Goal: Information Seeking & Learning: Learn about a topic

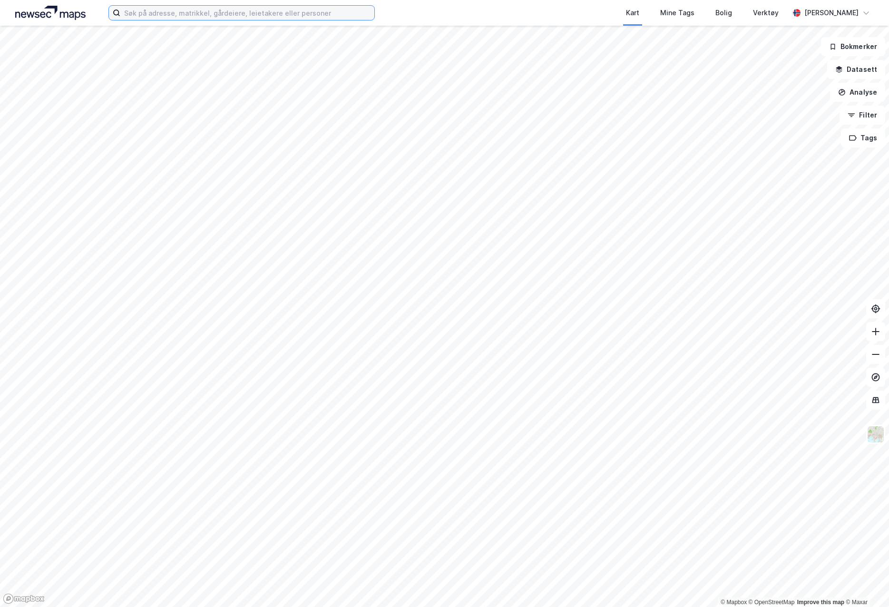
click at [236, 11] on input at bounding box center [247, 13] width 254 height 14
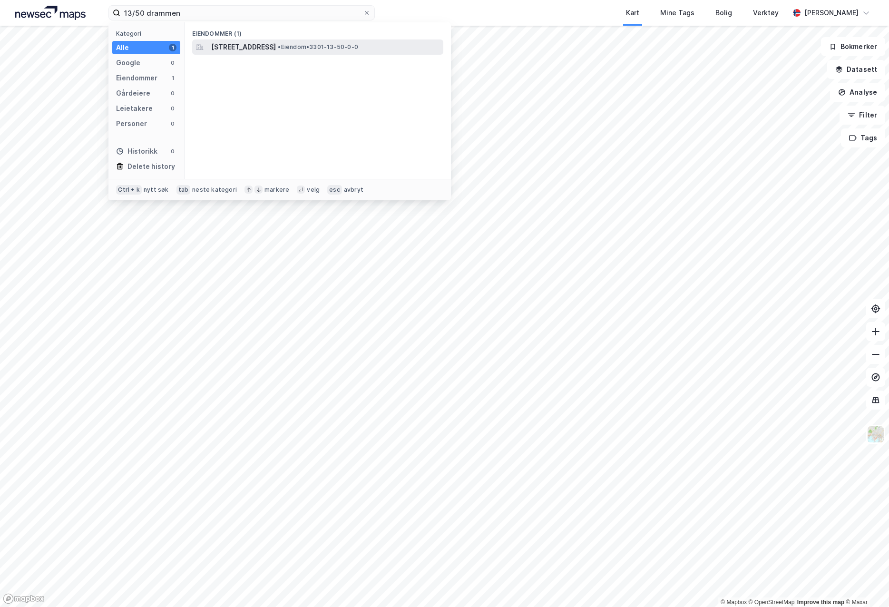
click at [358, 47] on span "• Eiendom • 3301-13-50-0-0" at bounding box center [318, 47] width 80 height 8
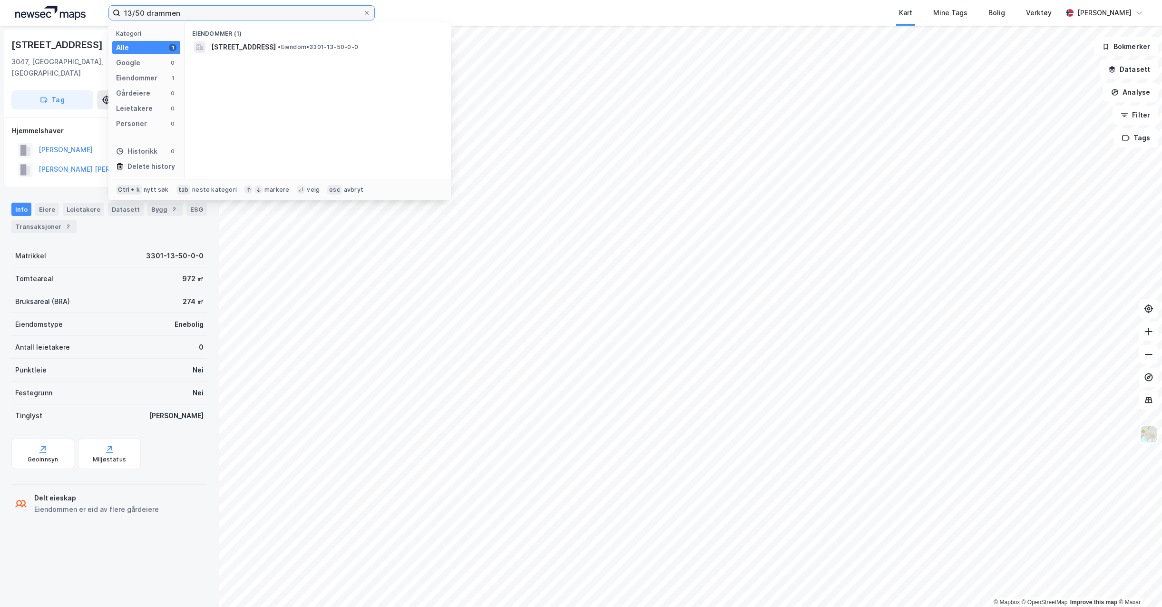
click at [187, 10] on input "13/50 drammen" at bounding box center [241, 13] width 243 height 14
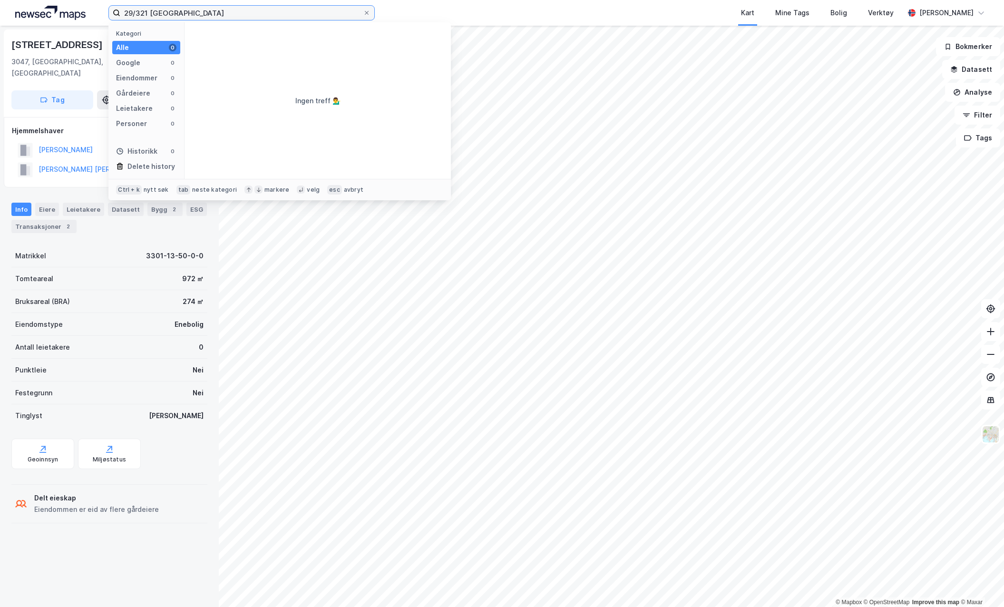
click at [272, 14] on input "29/321 [GEOGRAPHIC_DATA]" at bounding box center [241, 13] width 243 height 14
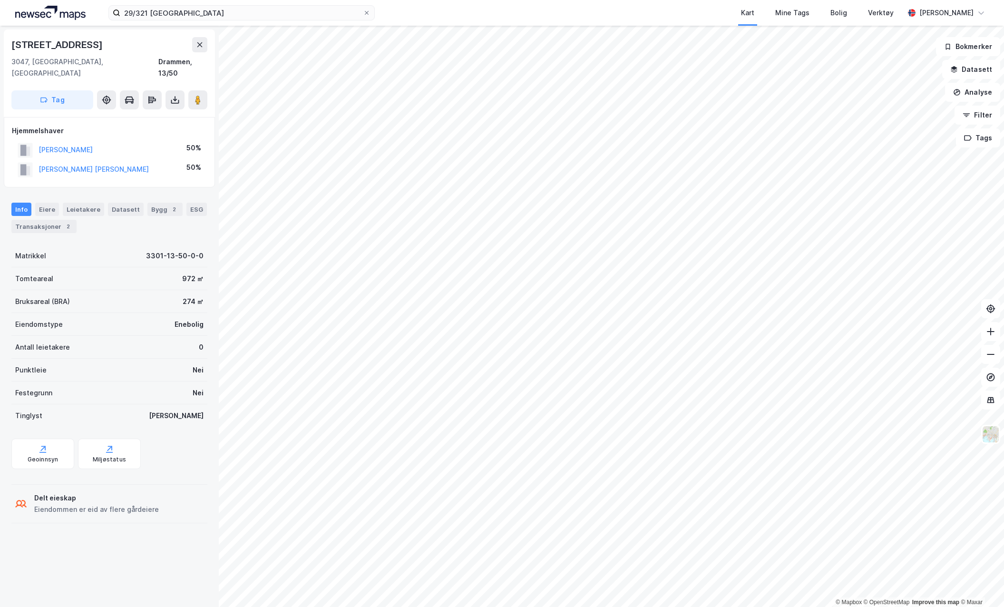
click at [45, 15] on img at bounding box center [50, 13] width 70 height 14
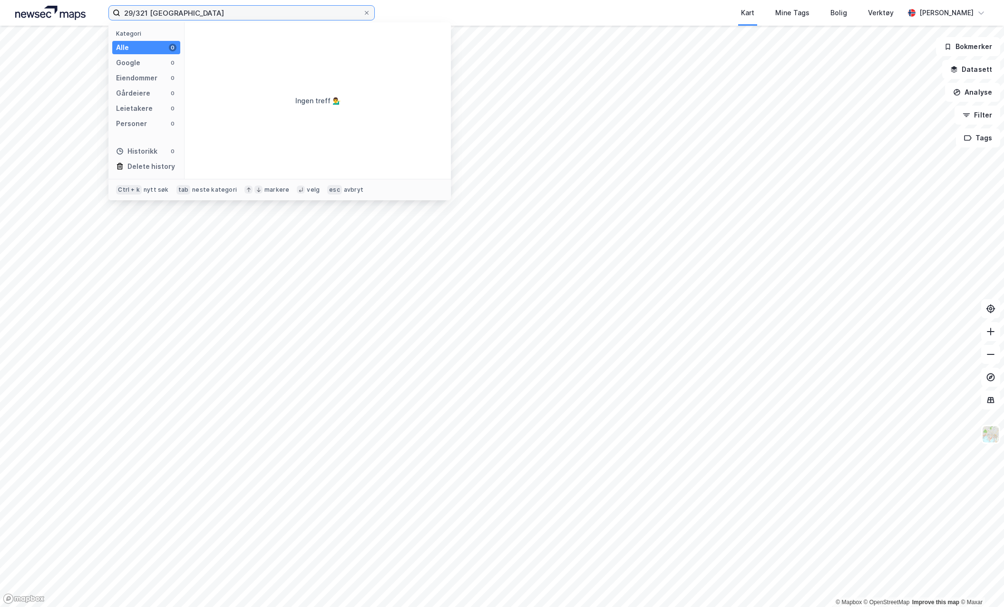
click at [146, 17] on input "29/321 [GEOGRAPHIC_DATA]" at bounding box center [241, 13] width 243 height 14
paste input "[STREET_ADDRESS]"
click at [219, 10] on input "[STREET_ADDRESS]" at bounding box center [241, 13] width 243 height 14
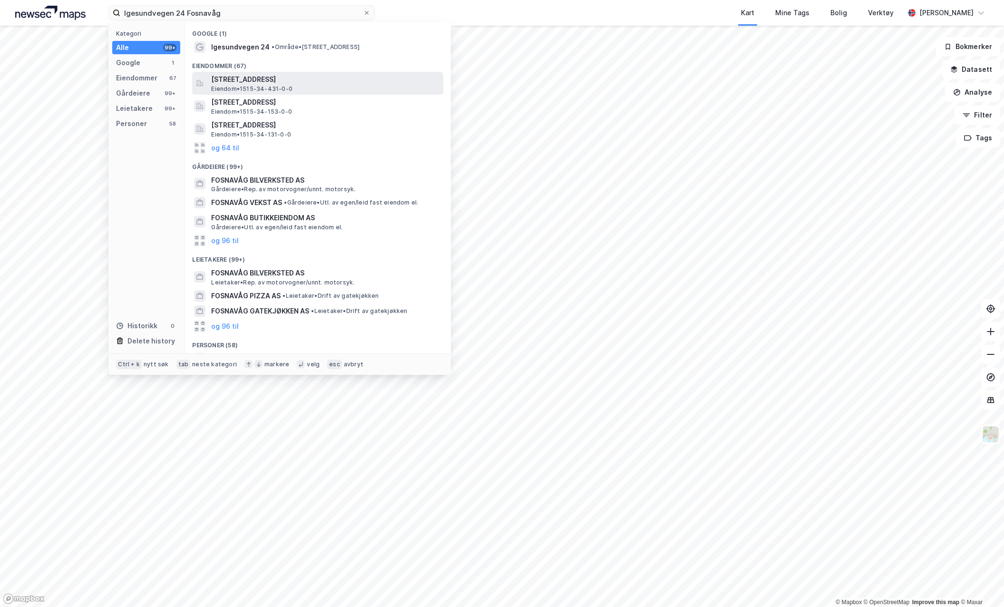
click at [301, 79] on span "[STREET_ADDRESS]" at bounding box center [325, 79] width 228 height 11
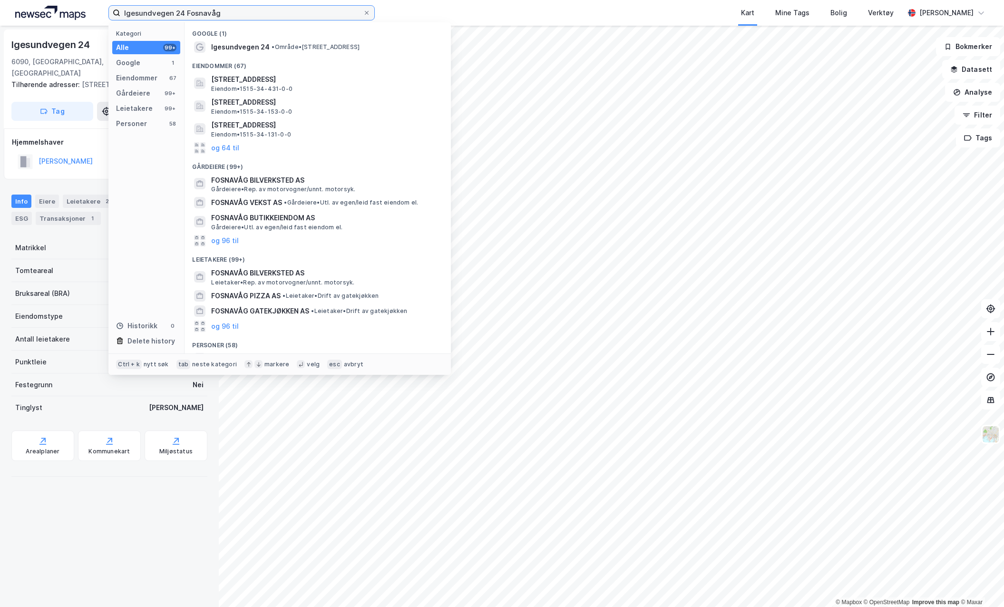
drag, startPoint x: 173, startPoint y: 13, endPoint x: 99, endPoint y: 7, distance: 73.5
click at [100, 7] on div "Igesundvegen 24 Fosnavåg Kategori Alle 99+ Google 1 Eiendommer 67 Gårdeiere 99+…" at bounding box center [502, 13] width 1004 height 26
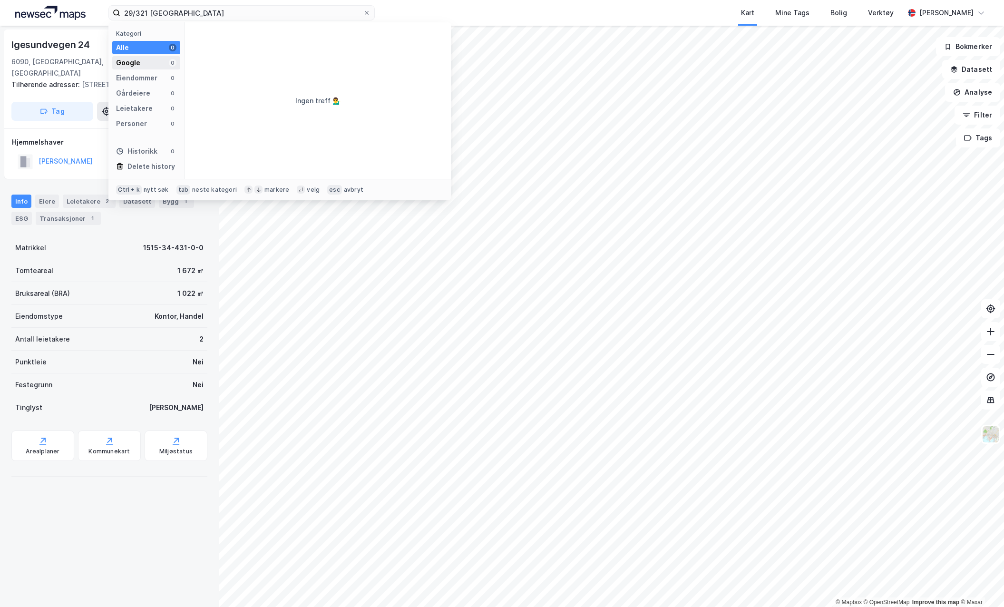
click at [154, 65] on div "Google 0" at bounding box center [146, 62] width 68 height 13
click at [151, 53] on div "Alle 0" at bounding box center [146, 47] width 68 height 13
click at [175, 11] on input "29/321 [GEOGRAPHIC_DATA]" at bounding box center [241, 13] width 243 height 14
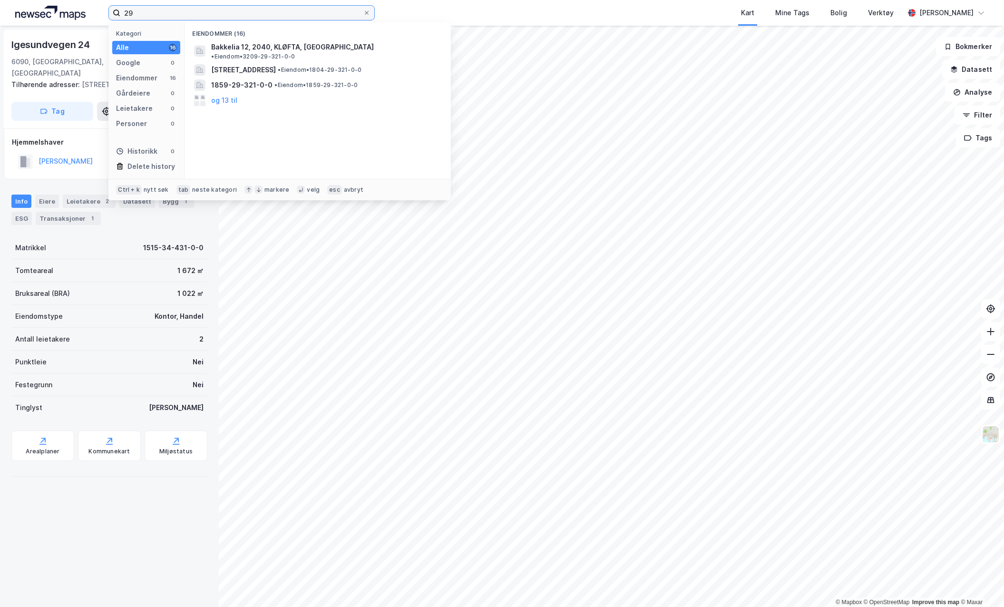
type input "2"
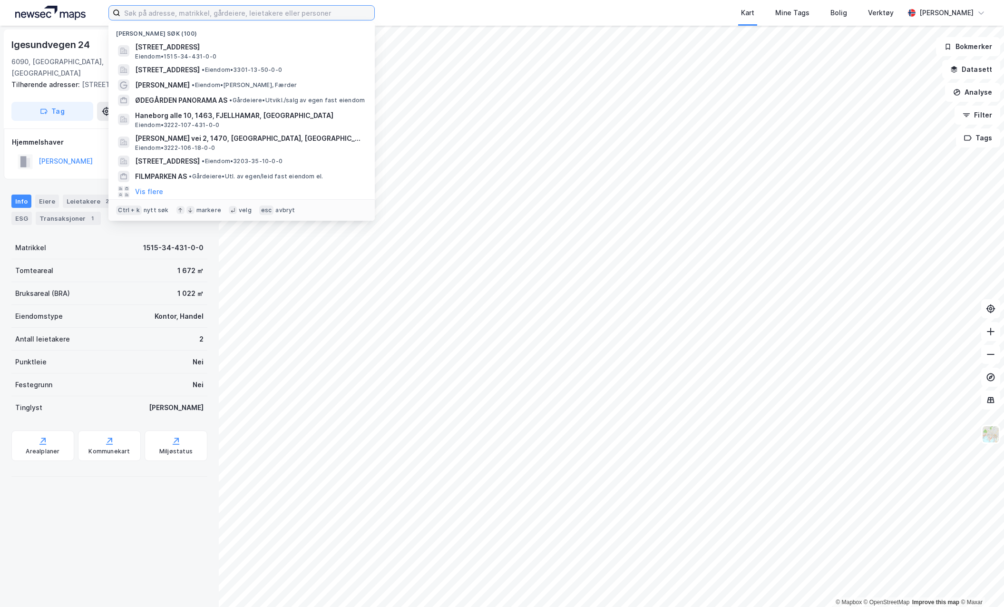
click at [181, 9] on input at bounding box center [247, 13] width 254 height 14
paste input "[STREET_ADDRESS]"
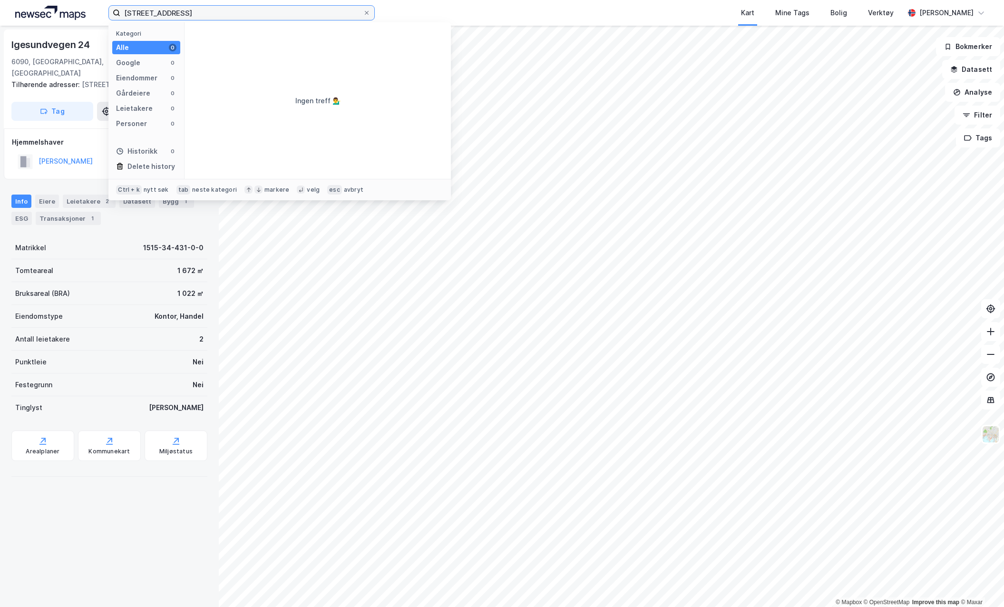
click at [219, 12] on input "[STREET_ADDRESS]" at bounding box center [241, 13] width 243 height 14
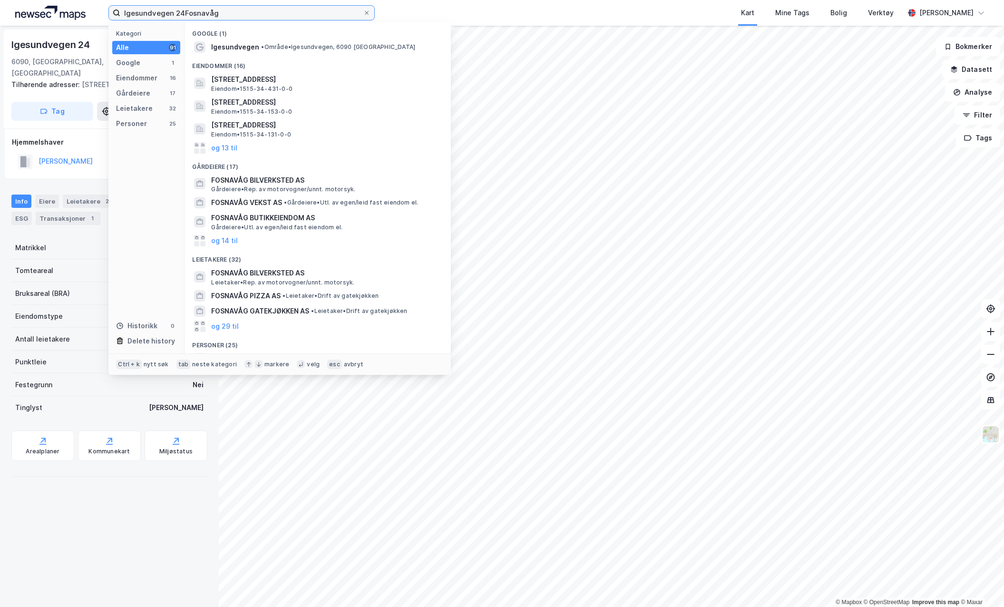
type input "Igesundvegen 24Fosnavåg"
click at [295, 76] on span "[STREET_ADDRESS]" at bounding box center [325, 79] width 228 height 11
